Goal: Task Accomplishment & Management: Complete application form

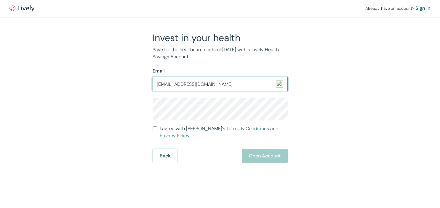
type input "[EMAIL_ADDRESS][DOMAIN_NAME]"
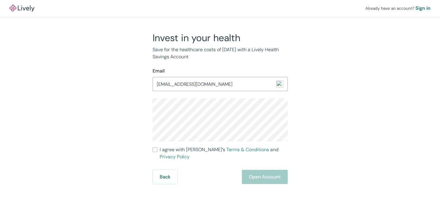
click at [154, 150] on input "I agree with Lively’s Terms & Conditions and Privacy Policy" at bounding box center [155, 150] width 5 height 5
checkbox input "true"
click at [262, 170] on button "Open Account" at bounding box center [265, 177] width 46 height 14
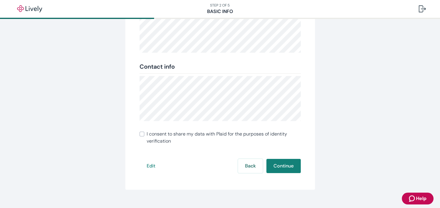
scroll to position [118, 0]
click at [291, 168] on button "Continue" at bounding box center [284, 166] width 34 height 14
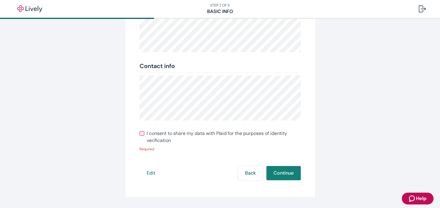
click at [141, 135] on input "I consent to share my data with Plaid for the purposes of identity verification" at bounding box center [142, 133] width 5 height 5
checkbox input "true"
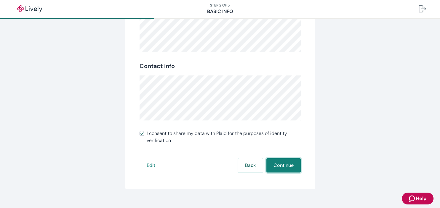
click at [282, 166] on button "Continue" at bounding box center [284, 166] width 34 height 14
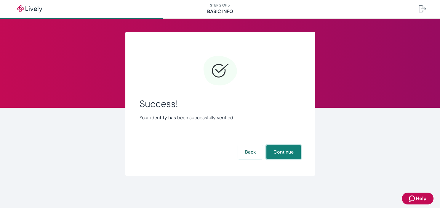
click at [278, 154] on button "Continue" at bounding box center [284, 152] width 34 height 14
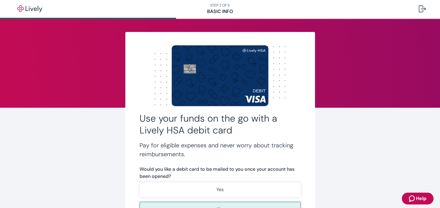
scroll to position [100, 0]
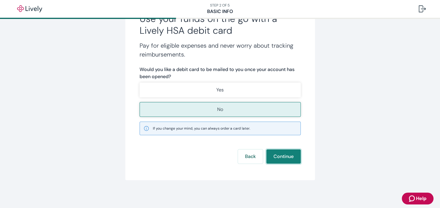
click at [281, 158] on button "Continue" at bounding box center [284, 157] width 34 height 14
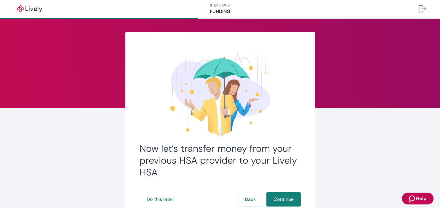
scroll to position [44, 0]
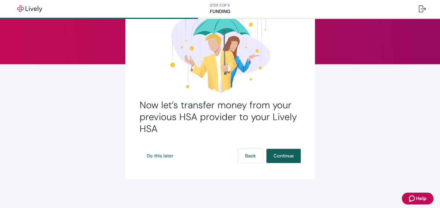
click at [290, 158] on button "Continue" at bounding box center [284, 156] width 34 height 14
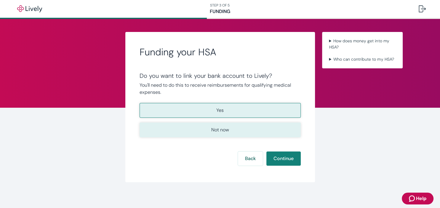
click at [226, 131] on p "Not now" at bounding box center [220, 130] width 18 height 7
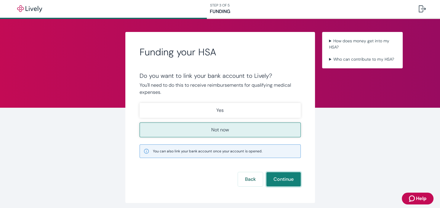
click at [280, 178] on button "Continue" at bounding box center [284, 180] width 34 height 14
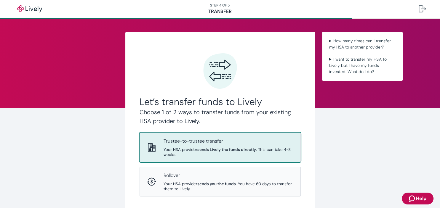
click at [209, 147] on strong "sends Lively the funds directly" at bounding box center [226, 149] width 59 height 5
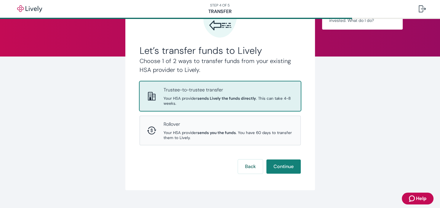
scroll to position [52, 0]
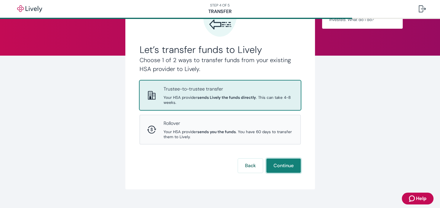
click at [278, 166] on button "Continue" at bounding box center [284, 166] width 34 height 14
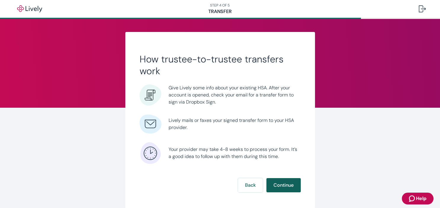
click at [287, 190] on button "Continue" at bounding box center [284, 185] width 34 height 14
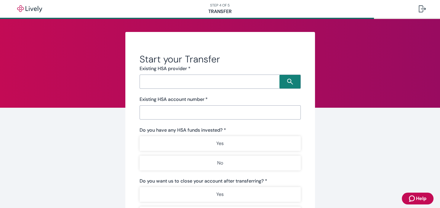
click at [200, 83] on input "Search input" at bounding box center [210, 82] width 138 height 8
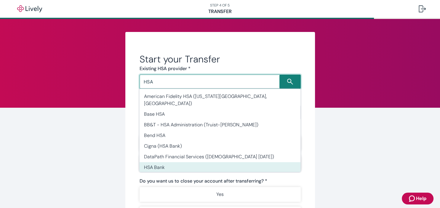
click at [149, 162] on li "HSA Bank" at bounding box center [219, 167] width 161 height 11
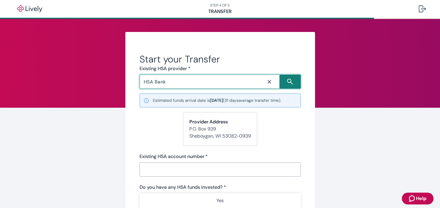
type input "HSA Bank"
click at [165, 171] on input "Existing HSA account number   *" at bounding box center [220, 170] width 161 height 12
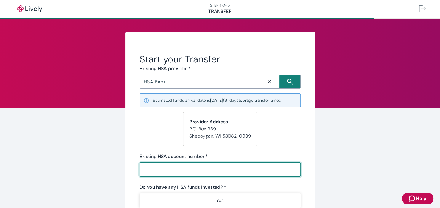
paste input "24337293"
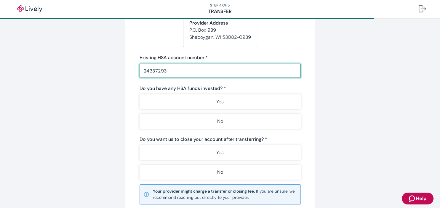
scroll to position [101, 0]
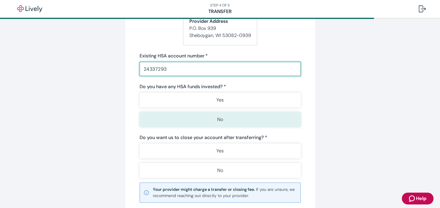
type input "24337293"
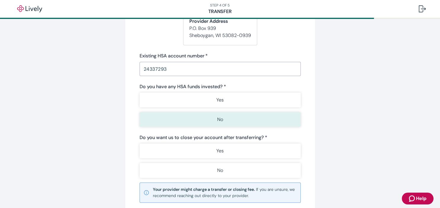
click at [203, 122] on button "No" at bounding box center [220, 119] width 161 height 15
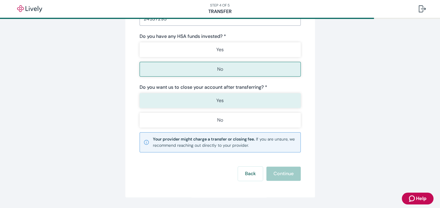
scroll to position [159, 0]
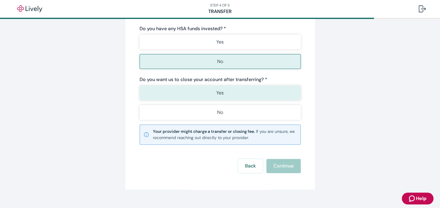
click at [219, 92] on p "Yes" at bounding box center [219, 93] width 7 height 7
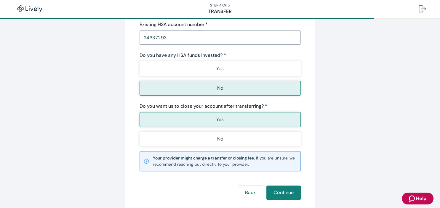
scroll to position [148, 0]
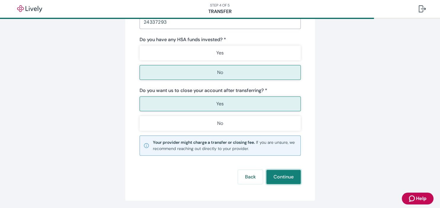
click at [284, 177] on button "Continue" at bounding box center [284, 177] width 34 height 14
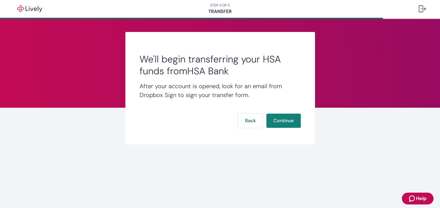
click at [285, 113] on form "We'll begin transferring your HSA funds from HSA Bank After your account is ope…" at bounding box center [220, 90] width 161 height 75
click at [282, 120] on button "Continue" at bounding box center [284, 121] width 34 height 14
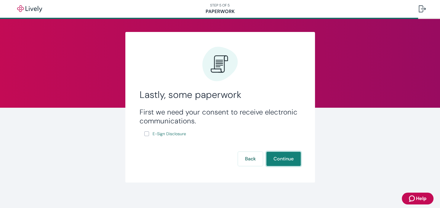
click at [277, 160] on button "Continue" at bounding box center [284, 159] width 34 height 14
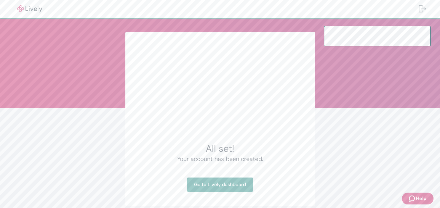
scroll to position [26, 0]
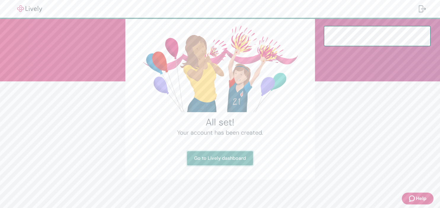
click at [231, 161] on link "Go to Lively dashboard" at bounding box center [220, 159] width 66 height 14
